Goal: Transaction & Acquisition: Register for event/course

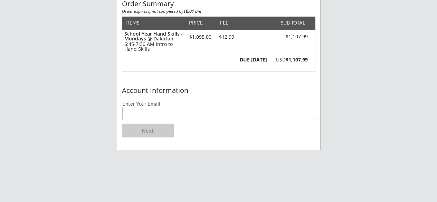
scroll to position [89, 0]
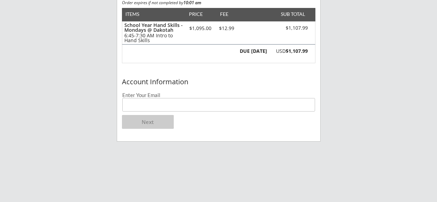
click at [157, 104] on input "email" at bounding box center [218, 104] width 193 height 13
type input "[PERSON_NAME][EMAIL_ADDRESS][DOMAIN_NAME]"
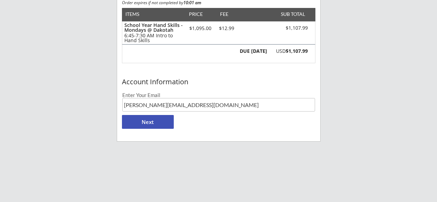
click at [288, 115] on div "Account Information Enter Your Email [PERSON_NAME][EMAIL_ADDRESS][DOMAIN_NAME] …" at bounding box center [218, 108] width 203 height 66
click at [158, 123] on button "Next" at bounding box center [148, 122] width 52 height 14
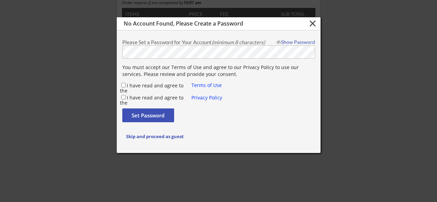
click at [299, 44] on div "Show Password" at bounding box center [294, 42] width 42 height 5
click at [126, 86] on div "I have read and agree to the" at bounding box center [156, 86] width 72 height 8
click at [124, 86] on input "I have read and agree to the" at bounding box center [123, 85] width 4 height 4
checkbox input "true"
click at [122, 97] on input "I have read and agree to the" at bounding box center [123, 97] width 4 height 4
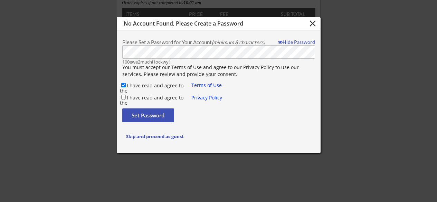
checkbox input "true"
click at [150, 119] on button "Set Password" at bounding box center [148, 115] width 52 height 14
checkbox input "false"
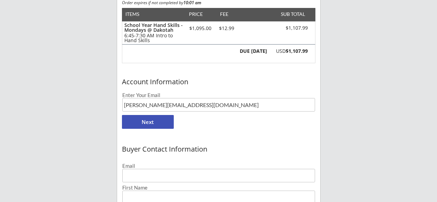
type input "[PERSON_NAME][EMAIL_ADDRESS][DOMAIN_NAME]"
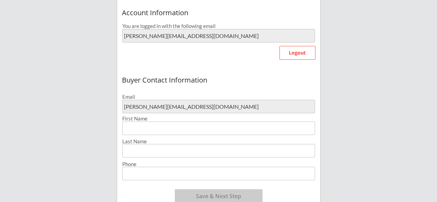
scroll to position [158, 0]
click at [169, 130] on input "input" at bounding box center [218, 127] width 193 height 13
type input "[PERSON_NAME]"
type input "Eklud"
type input "[PERSON_NAME]"
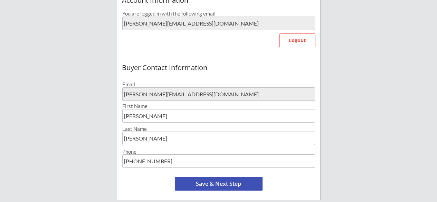
scroll to position [174, 0]
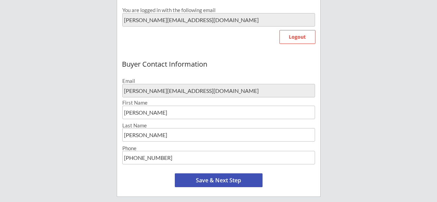
type input "[PHONE_NUMBER]"
click at [244, 180] on button "Save & Next Step" at bounding box center [219, 180] width 88 height 14
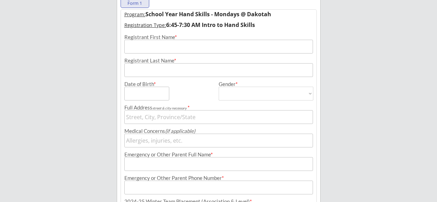
scroll to position [53, 0]
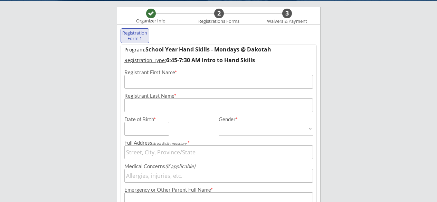
click at [223, 94] on div "Registrant Last Name *" at bounding box center [218, 95] width 189 height 5
click at [255, 95] on div "Registrant Last Name *" at bounding box center [218, 95] width 189 height 5
click at [242, 81] on input "input" at bounding box center [218, 82] width 189 height 14
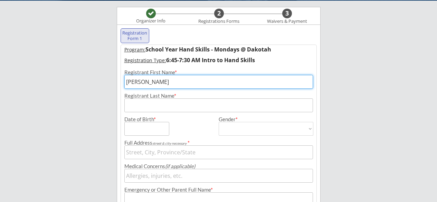
type input "[PERSON_NAME]"
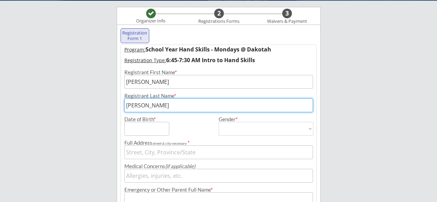
type input "[PERSON_NAME]"
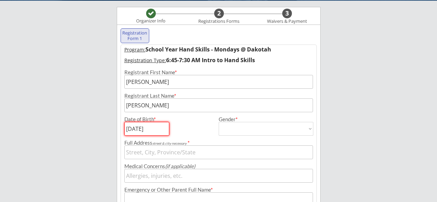
type input "[DATE]"
click at [282, 128] on select "[DEMOGRAPHIC_DATA] [DEMOGRAPHIC_DATA]" at bounding box center [266, 129] width 95 height 14
select select ""[DEMOGRAPHIC_DATA]""
click at [219, 122] on select "[DEMOGRAPHIC_DATA] [DEMOGRAPHIC_DATA]" at bounding box center [266, 129] width 95 height 14
type input "[DEMOGRAPHIC_DATA]"
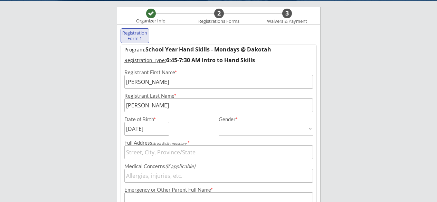
click at [239, 150] on input "input" at bounding box center [218, 152] width 189 height 14
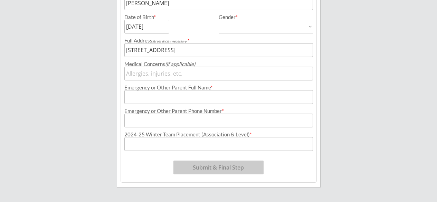
scroll to position [156, 0]
click at [222, 99] on input "input" at bounding box center [218, 96] width 189 height 14
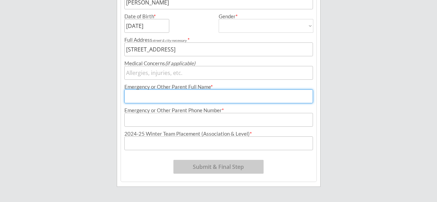
click at [207, 50] on input "input" at bounding box center [218, 49] width 189 height 14
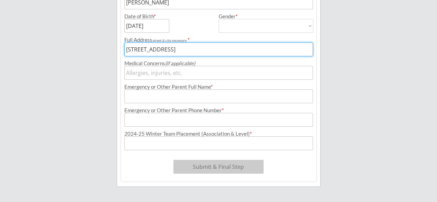
type input "[STREET_ADDRESS]"
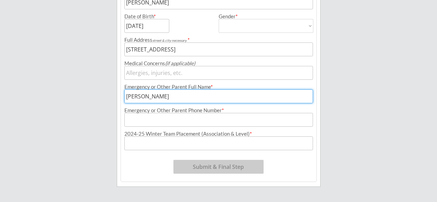
type input "[PERSON_NAME]"
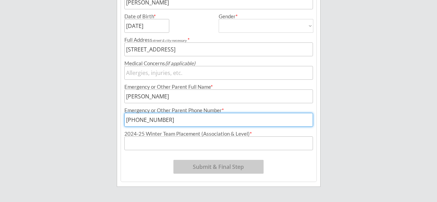
type input "[PHONE_NUMBER]"
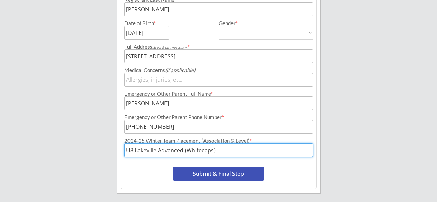
scroll to position [150, 0]
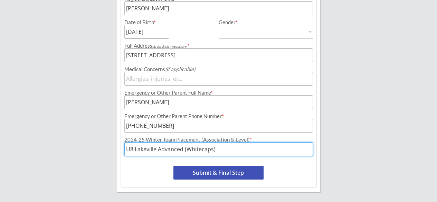
type input "U8 Lakeville Advanced (Whitecaps)"
click at [231, 173] on button "Submit & Final Step" at bounding box center [218, 173] width 90 height 14
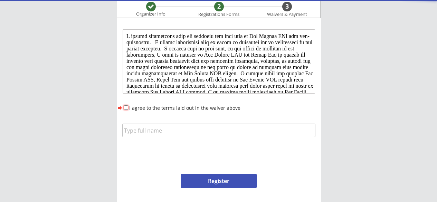
scroll to position [0, 0]
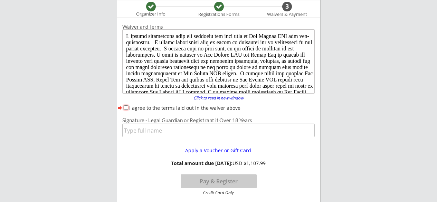
click at [126, 108] on input "I agree to the terms laid out in the waiver above" at bounding box center [126, 107] width 4 height 4
checkbox input "true"
click at [258, 132] on input "input" at bounding box center [218, 130] width 192 height 13
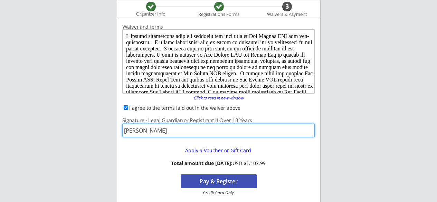
type input "[PERSON_NAME]"
click at [320, 173] on div "Apply a Voucher or Gift Card Total amount due [DATE]: USD $1,107.99 Pay & Regis…" at bounding box center [218, 168] width 203 height 53
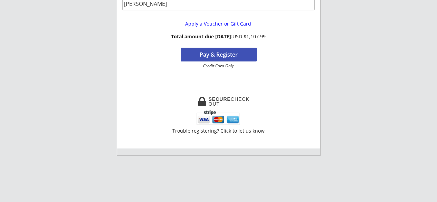
scroll to position [187, 0]
click at [234, 59] on button "Pay & Register" at bounding box center [219, 54] width 76 height 14
